Goal: Task Accomplishment & Management: Use online tool/utility

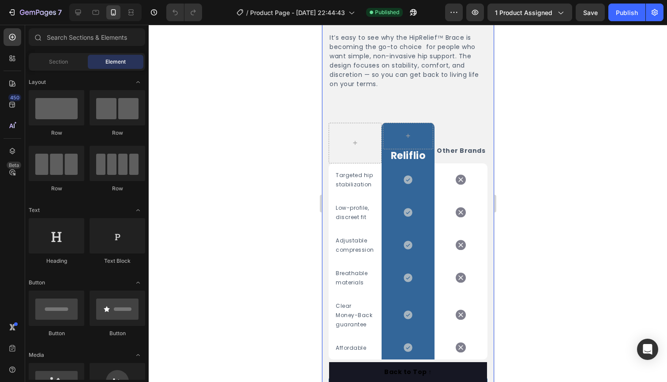
scroll to position [1790, 0]
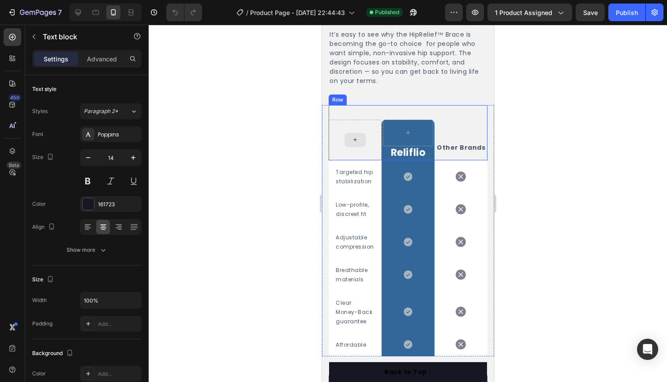
click at [455, 146] on span "Other Brands" at bounding box center [460, 147] width 49 height 9
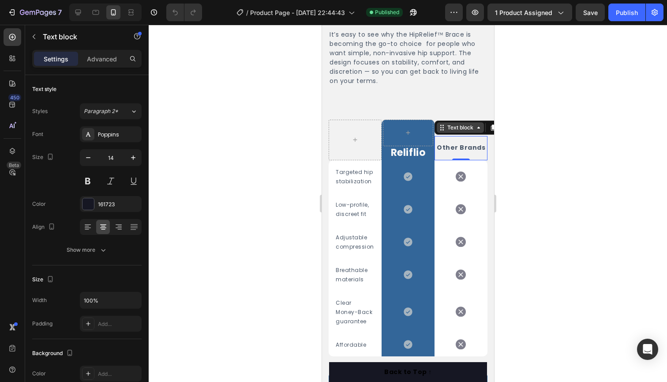
click at [476, 129] on icon at bounding box center [478, 127] width 7 height 7
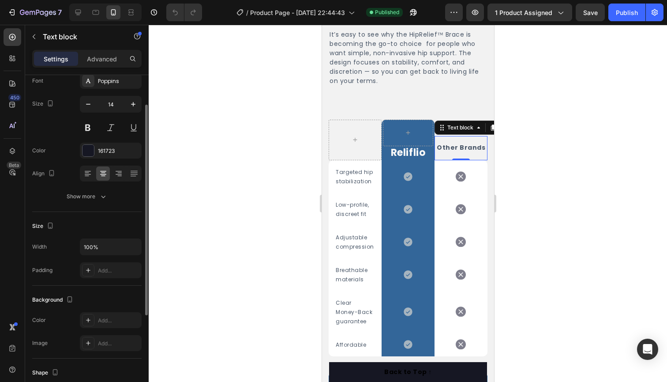
scroll to position [56, 0]
click at [96, 59] on p "Advanced" at bounding box center [102, 58] width 30 height 9
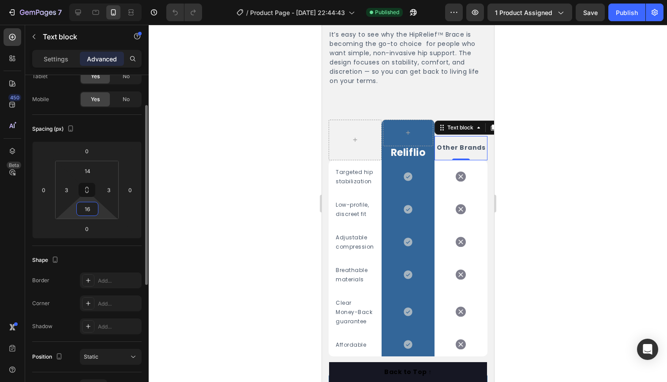
click at [94, 211] on input "16" at bounding box center [88, 208] width 18 height 13
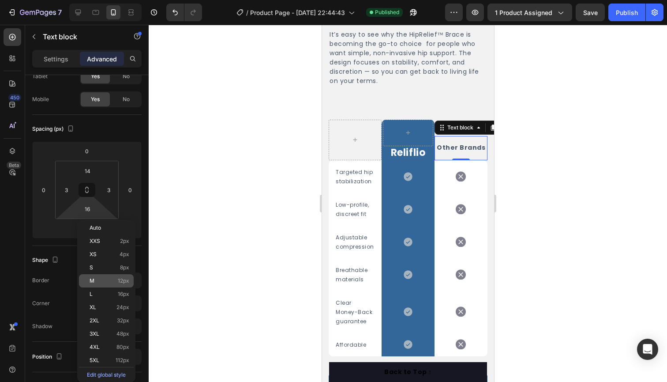
click at [102, 279] on p "M 12px" at bounding box center [110, 280] width 40 height 6
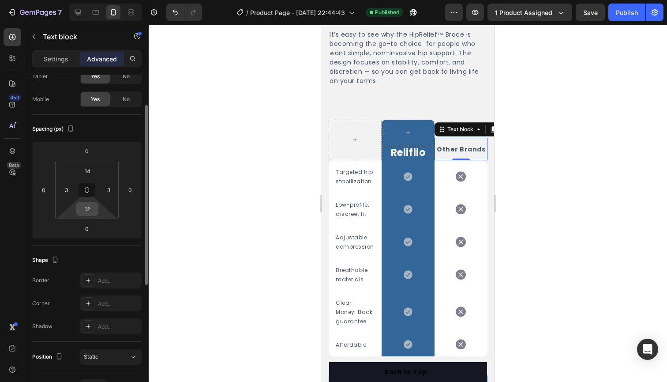
click at [97, 213] on div "12" at bounding box center [87, 209] width 22 height 14
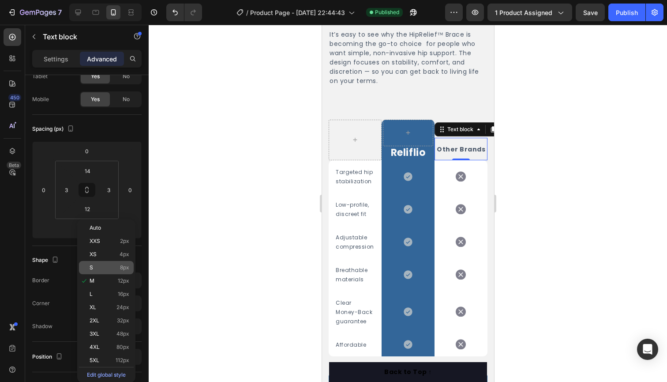
click at [107, 262] on div "S 8px" at bounding box center [106, 267] width 55 height 13
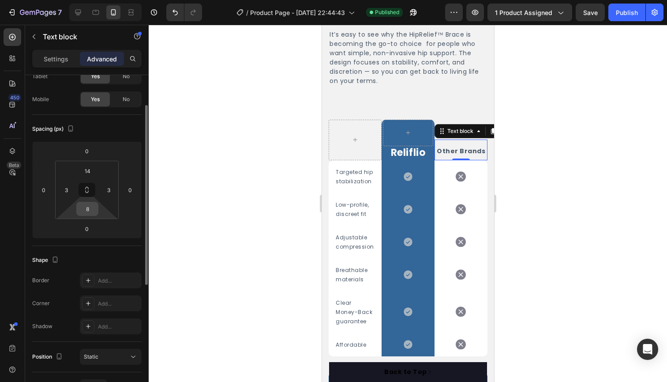
click at [89, 202] on div "8" at bounding box center [87, 209] width 22 height 14
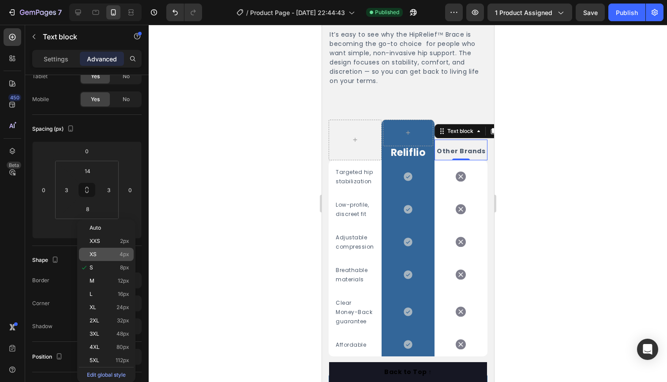
click at [121, 256] on span "4px" at bounding box center [125, 254] width 10 height 6
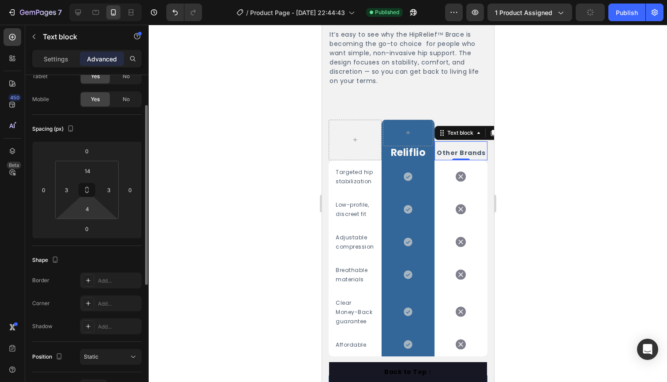
drag, startPoint x: 78, startPoint y: 209, endPoint x: 75, endPoint y: 213, distance: 5.6
click at [75, 213] on div "14 3 4 3" at bounding box center [87, 190] width 64 height 58
click at [83, 211] on input "4" at bounding box center [88, 208] width 18 height 13
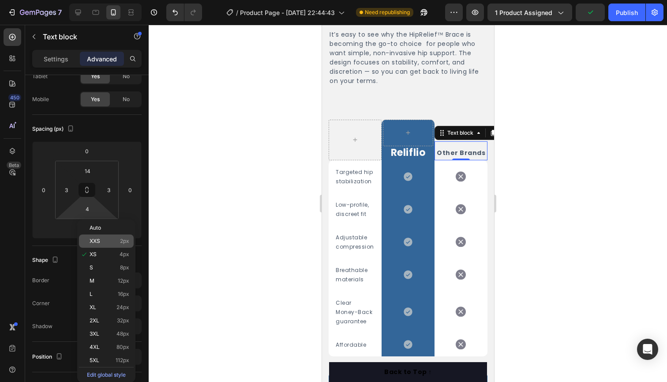
click at [108, 237] on div "XXS 2px" at bounding box center [106, 240] width 55 height 13
type input "2"
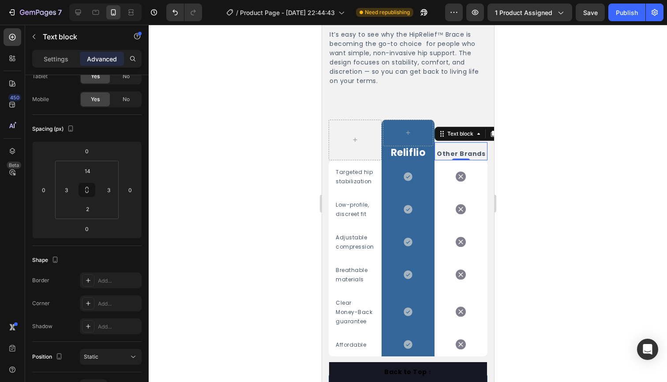
click at [297, 94] on div at bounding box center [408, 203] width 518 height 357
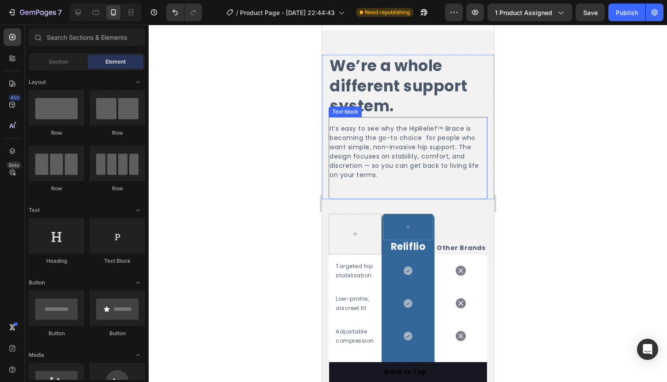
scroll to position [1706, 0]
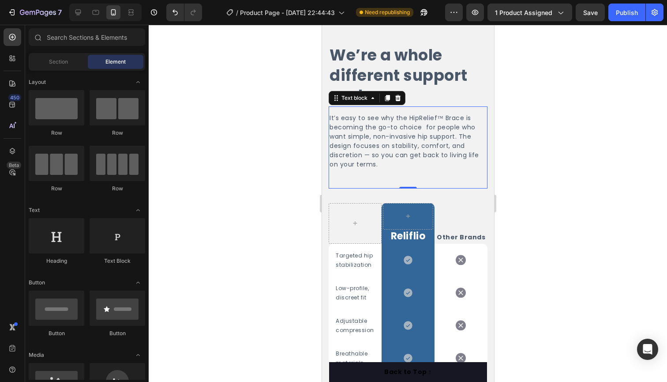
click at [425, 126] on span "It’s easy to see why the HipRelief™ Brace is becoming the go-to choice for peop…" at bounding box center [404, 140] width 150 height 55
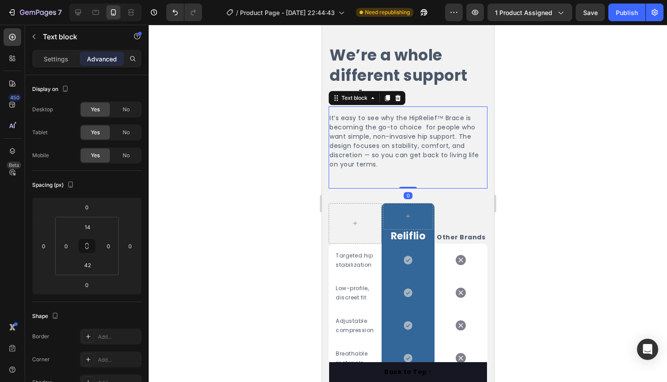
click at [425, 127] on span "It’s easy to see why the HipRelief™ Brace is becoming the go-to choice for peop…" at bounding box center [404, 140] width 150 height 55
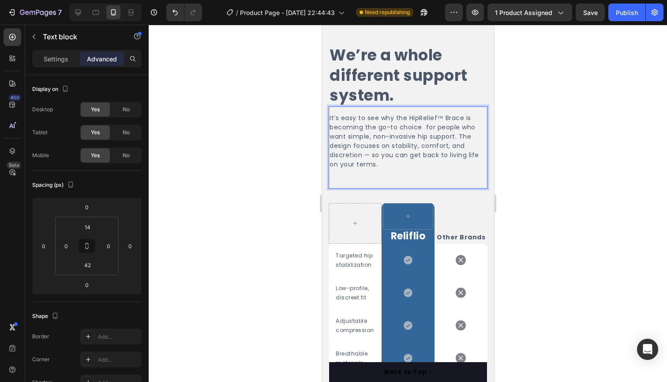
click at [424, 127] on span "It’s easy to see why the HipRelief™ Brace is becoming the go-to choice for peop…" at bounding box center [404, 140] width 150 height 55
click at [431, 128] on span "It’s easy to see why the HipRelief™ Brace is becoming the go-to choice for peop…" at bounding box center [404, 140] width 150 height 55
click at [433, 127] on span "It’s easy to see why the HipRelief™ Brace is becoming the go-to choice for peop…" at bounding box center [404, 140] width 150 height 55
click at [458, 127] on span "It’s easy to see why the HipRelief™ Brace is becoming the go-to choice for peop…" at bounding box center [404, 140] width 150 height 55
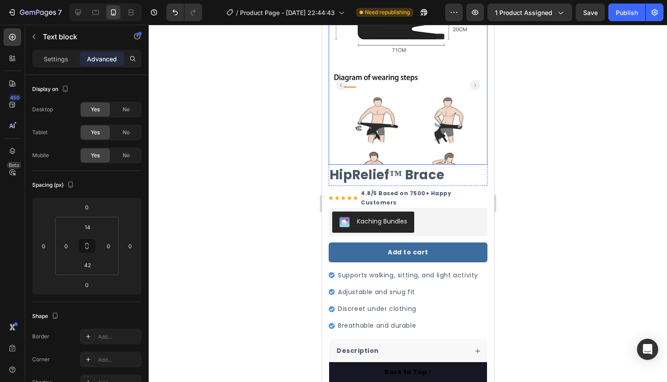
scroll to position [41, 0]
